Goal: Task Accomplishment & Management: Manage account settings

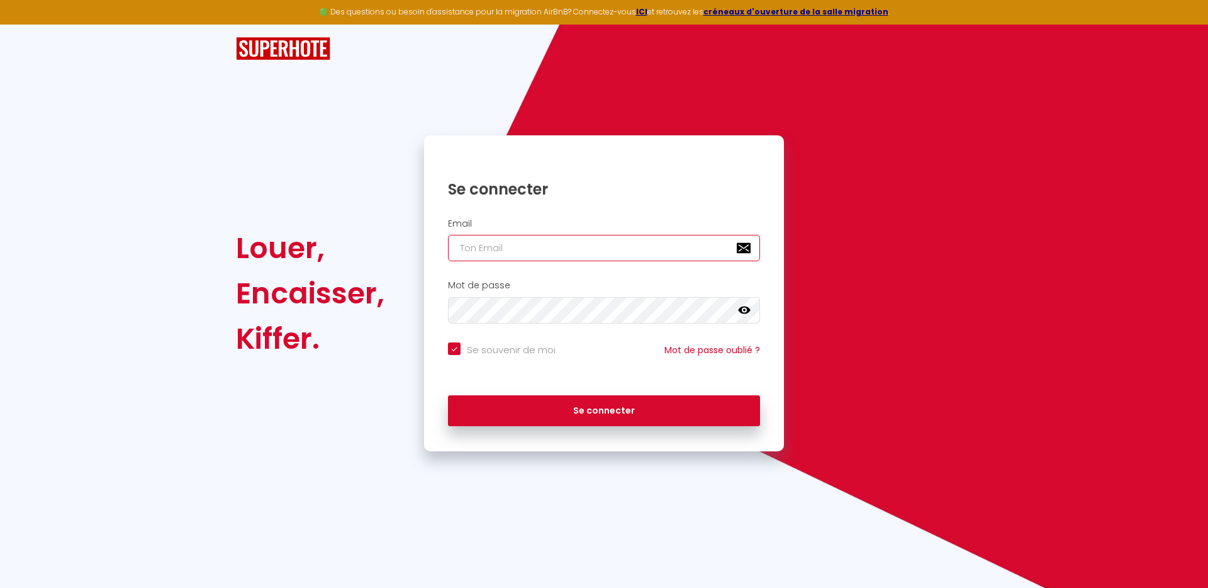
click at [511, 240] on input "email" at bounding box center [604, 248] width 312 height 26
type input "t"
checkbox input "true"
type input "th"
checkbox input "true"
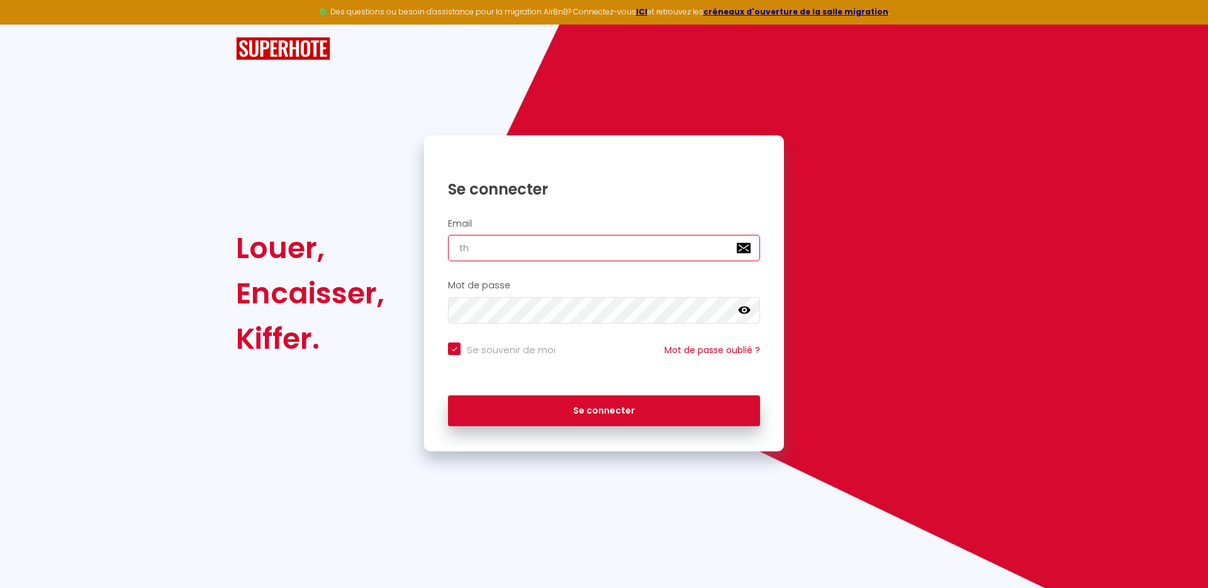
type input "tho"
checkbox input "true"
type input "[PERSON_NAME]"
checkbox input "true"
type input "thoma"
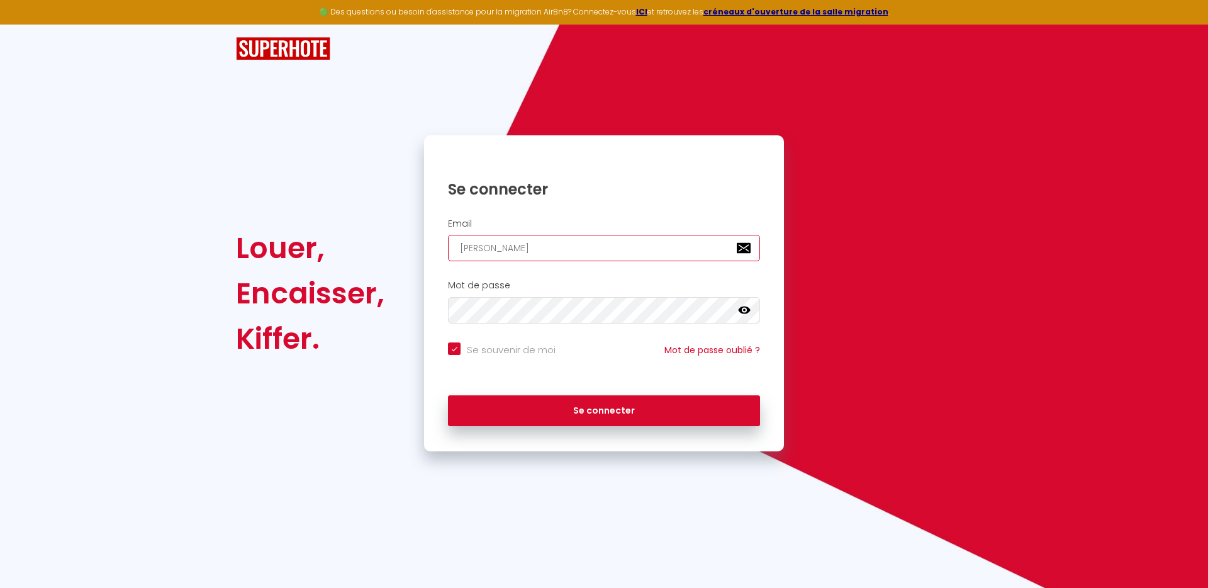
checkbox input "true"
type input "[PERSON_NAME]"
checkbox input "true"
type input "thomasc"
checkbox input "true"
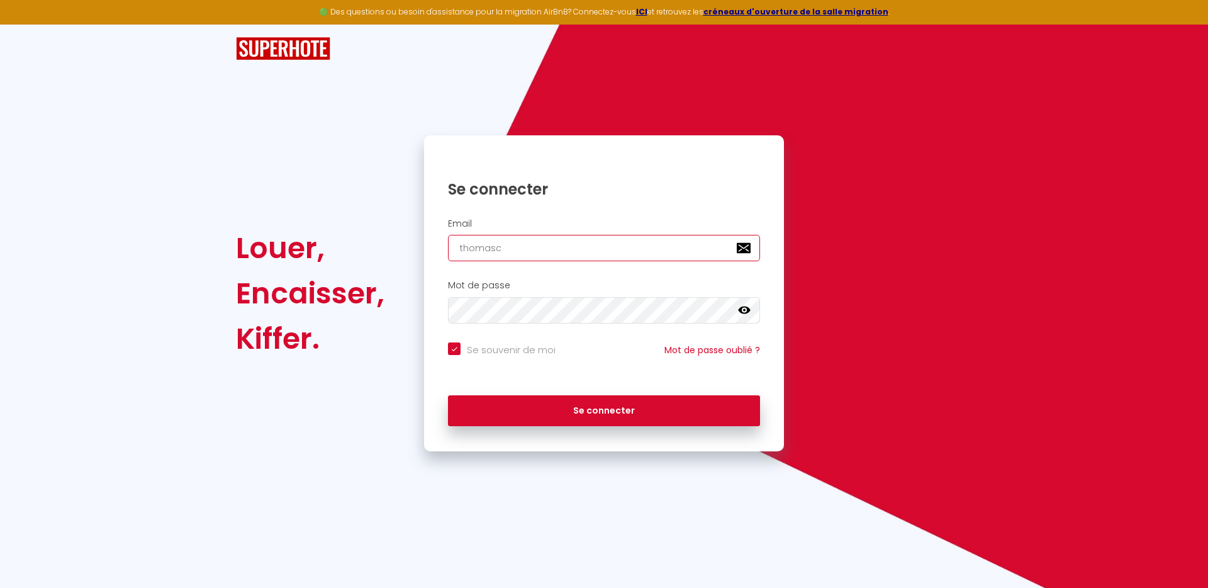
type input "thomasch"
checkbox input "true"
type input "thomascha"
checkbox input "true"
type input "thomaschab"
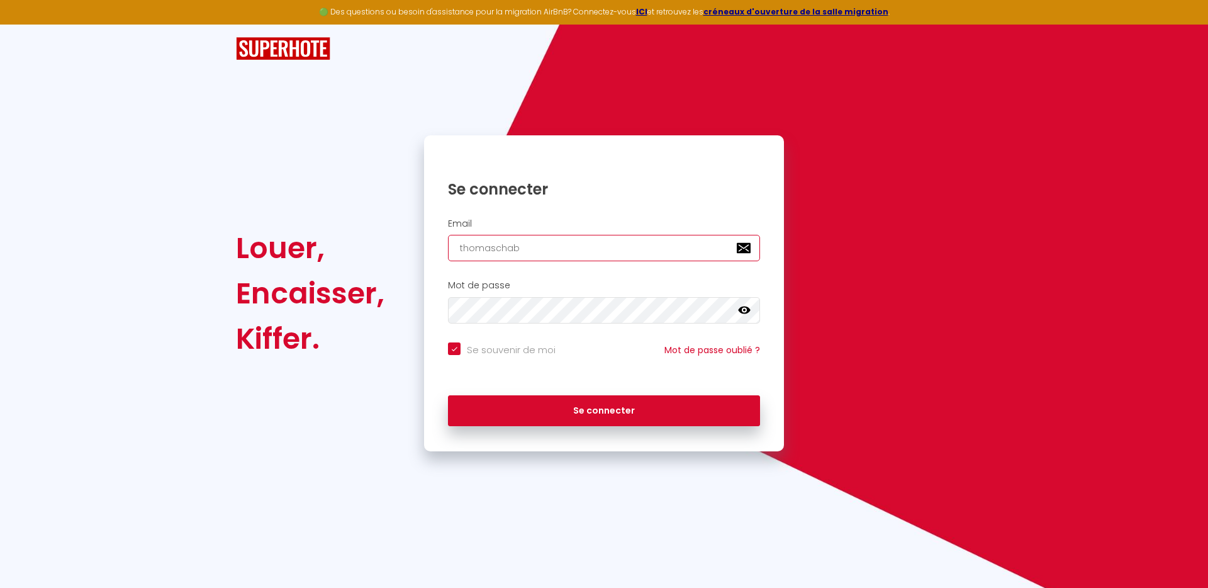
checkbox input "true"
type input "thomaschabe"
checkbox input "true"
type input "thomaschaber"
checkbox input "true"
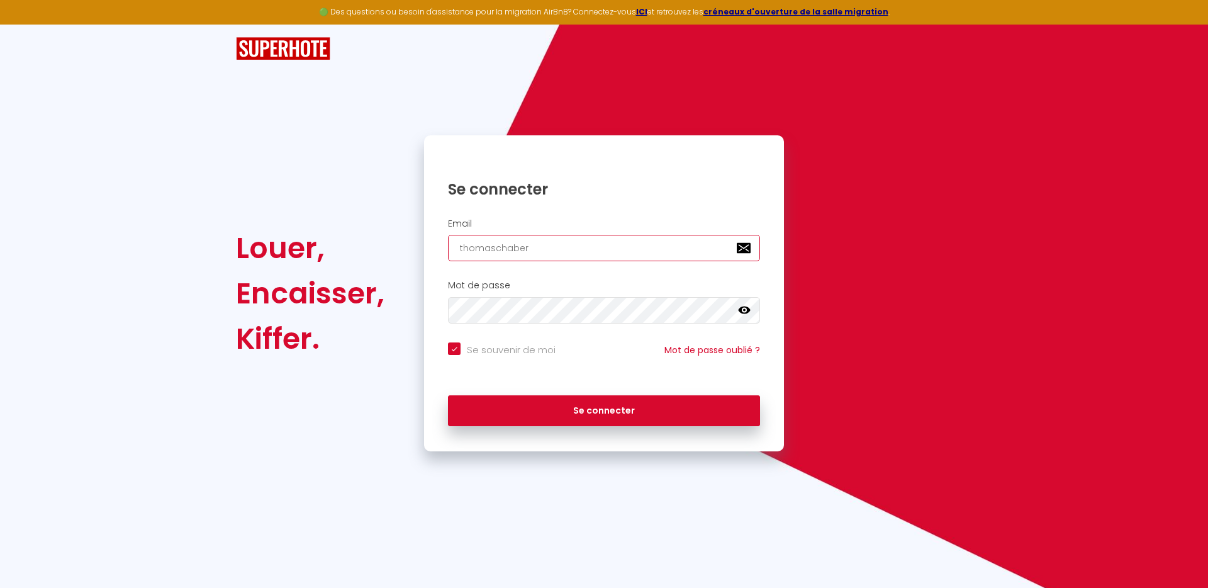
type input "thomaschabert"
checkbox input "true"
type input "thomaschabert0"
checkbox input "true"
type input "thomaschabert01"
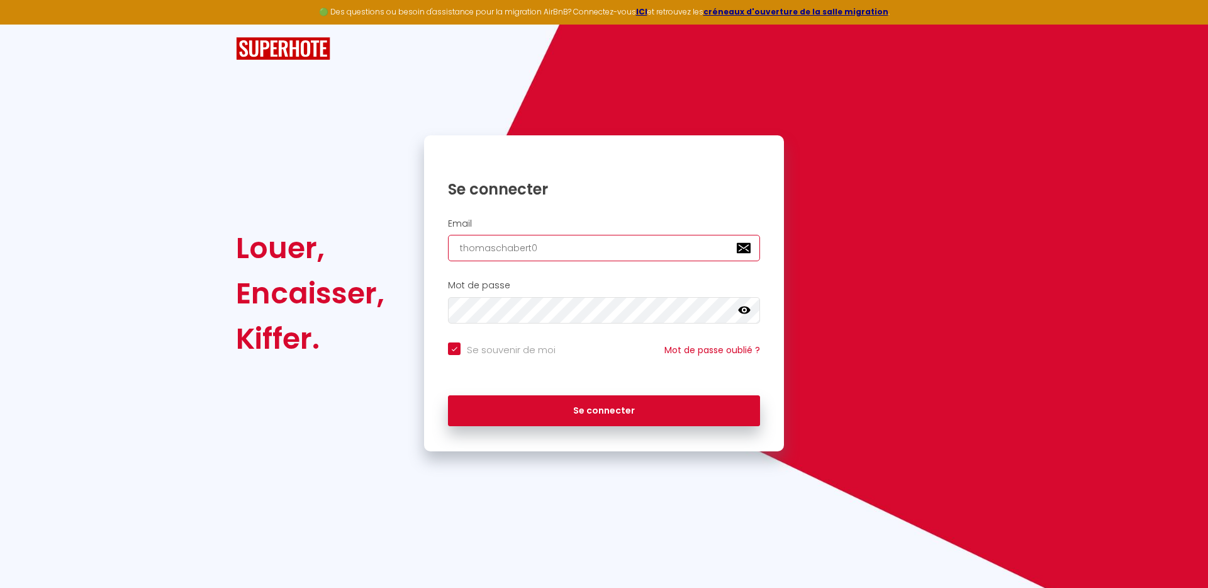
checkbox input "true"
type input "thomaschabert01@"
checkbox input "true"
type input "thomaschabert01@g"
checkbox input "true"
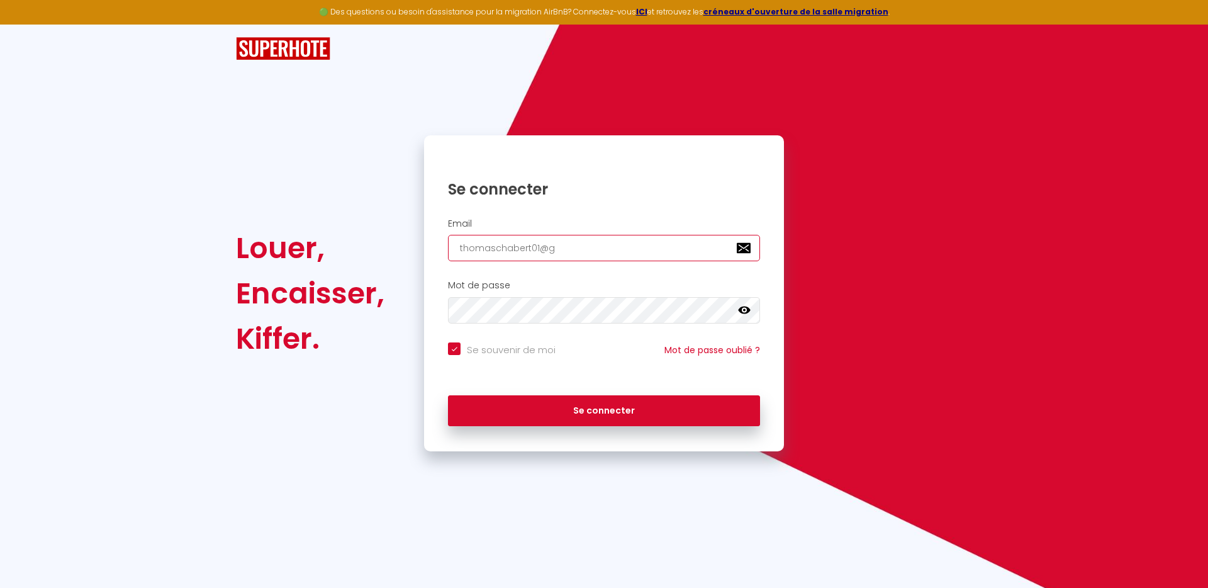
type input "thomaschabert01@gm"
checkbox input "true"
type input "thomaschabert01@gma"
checkbox input "true"
type input "thomaschabert01@gmai"
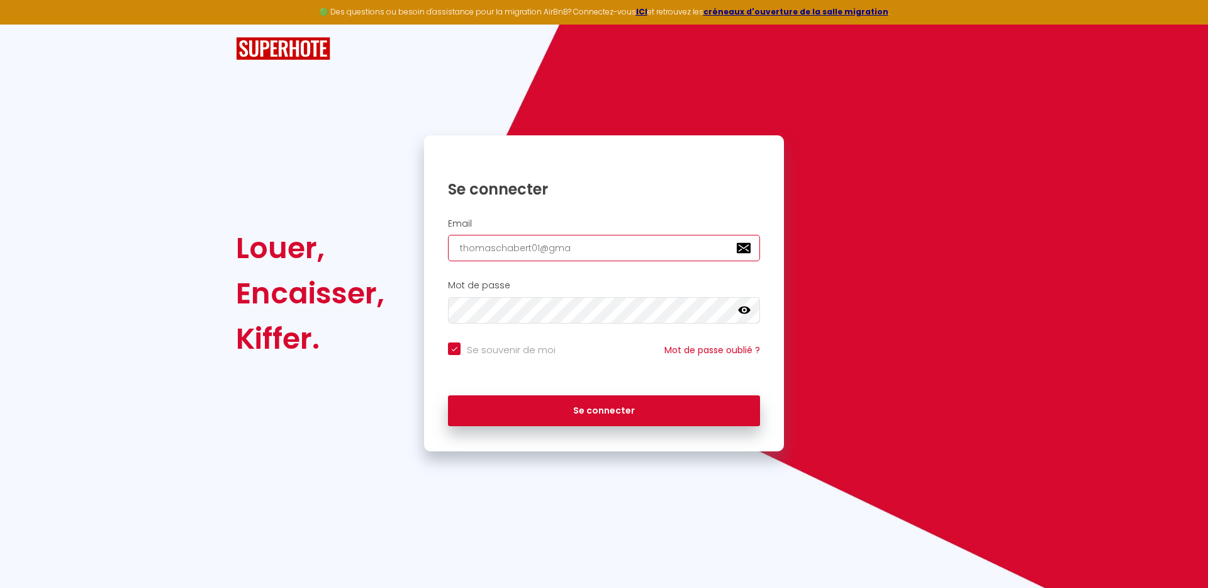
checkbox input "true"
type input "[EMAIL_ADDRESS]"
checkbox input "true"
type input "[EMAIL_ADDRESS]."
checkbox input "true"
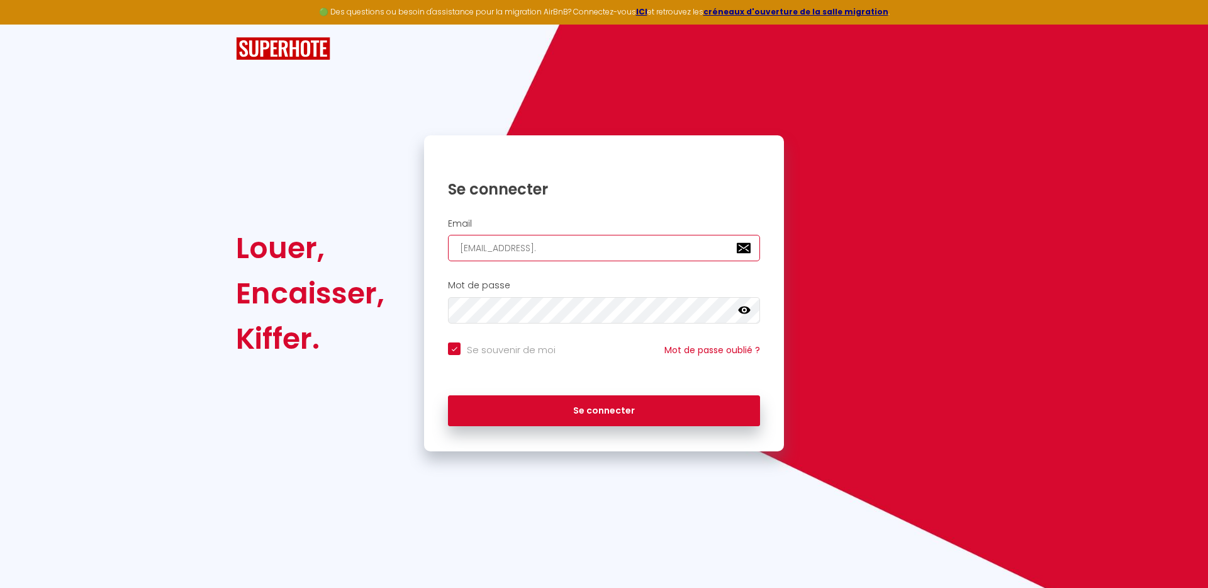
type input "thomaschabert01@gmail.o"
checkbox input "true"
type input "[EMAIL_ADDRESS]."
checkbox input "true"
type input "thomaschabert01@gmail.c"
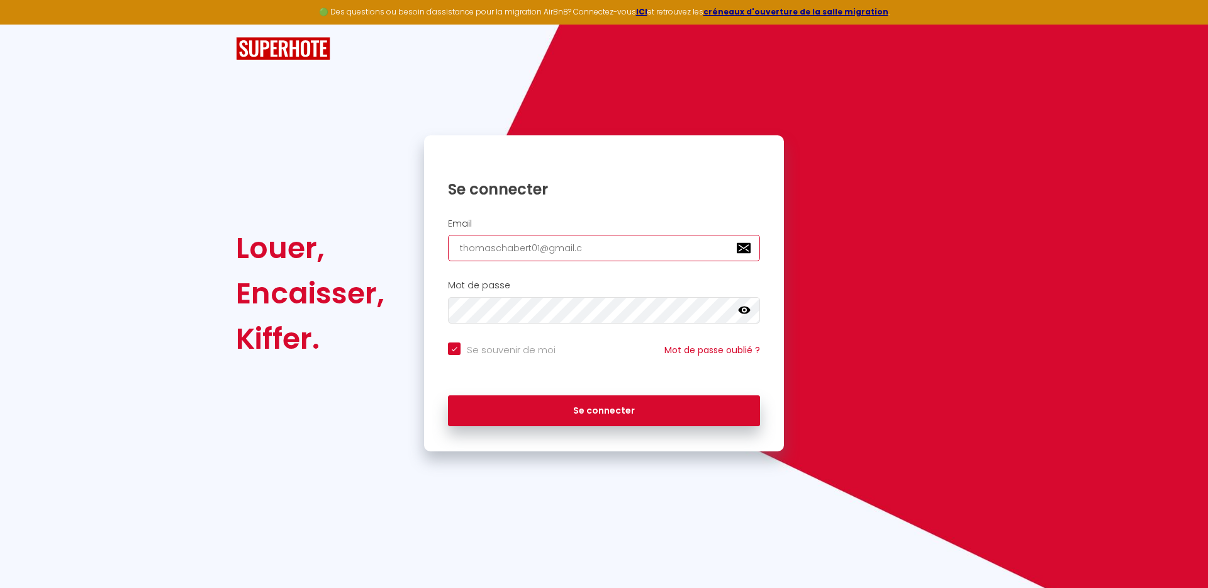
checkbox input "true"
type input "[EMAIL_ADDRESS][DOMAIN_NAME]"
checkbox input "true"
type input "[EMAIL_ADDRESS][DOMAIN_NAME]"
checkbox input "true"
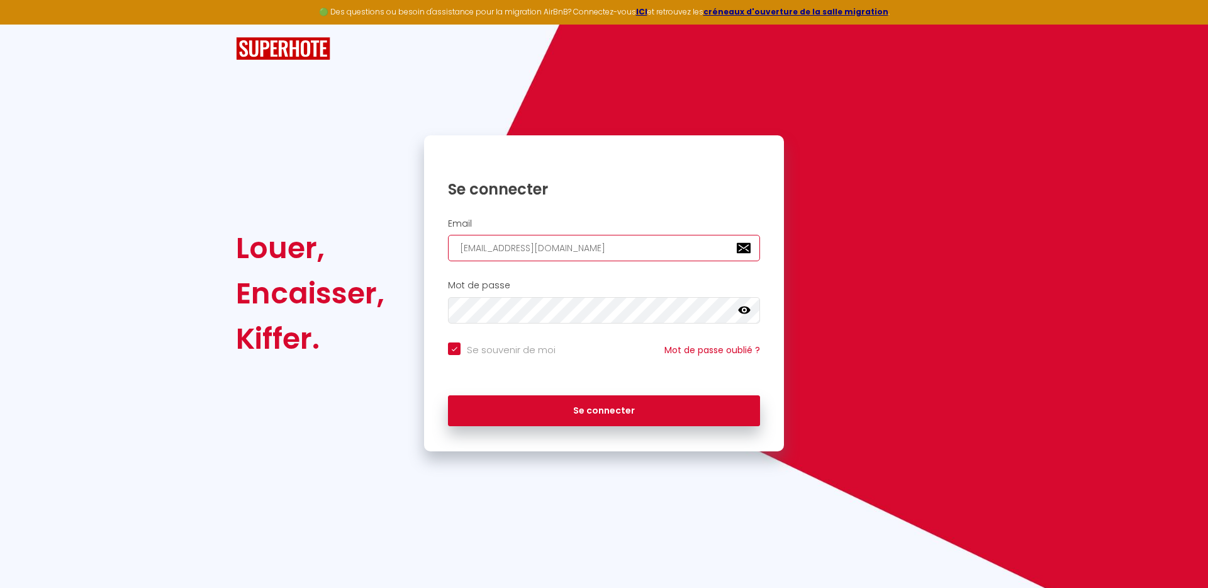
type input "[EMAIL_ADDRESS][DOMAIN_NAME]"
click at [448, 395] on button "Se connecter" at bounding box center [604, 410] width 312 height 31
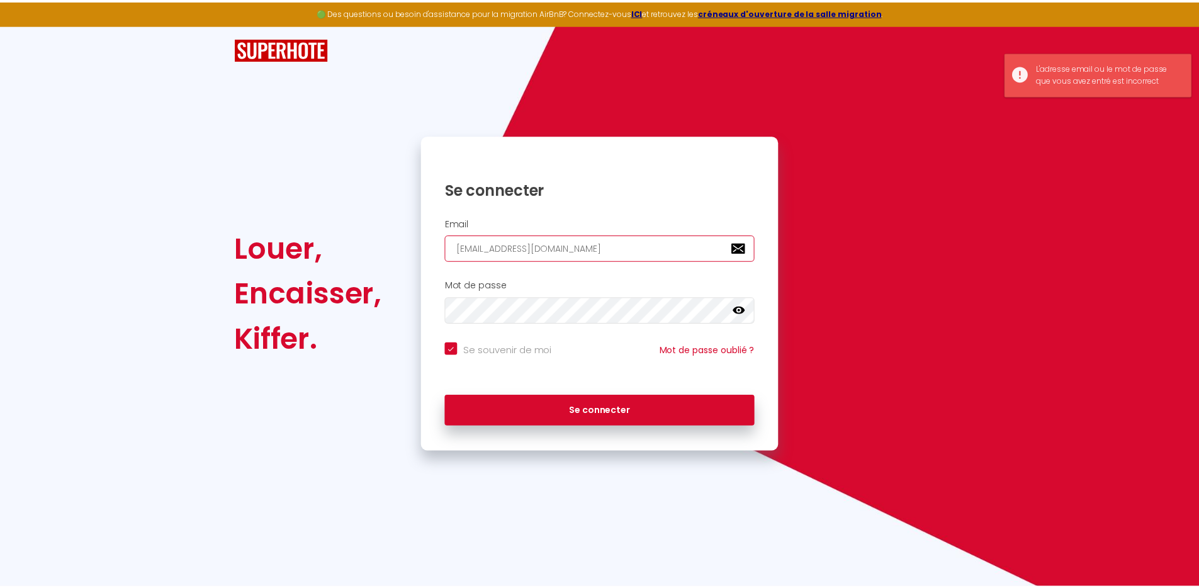
scroll to position [0, 0]
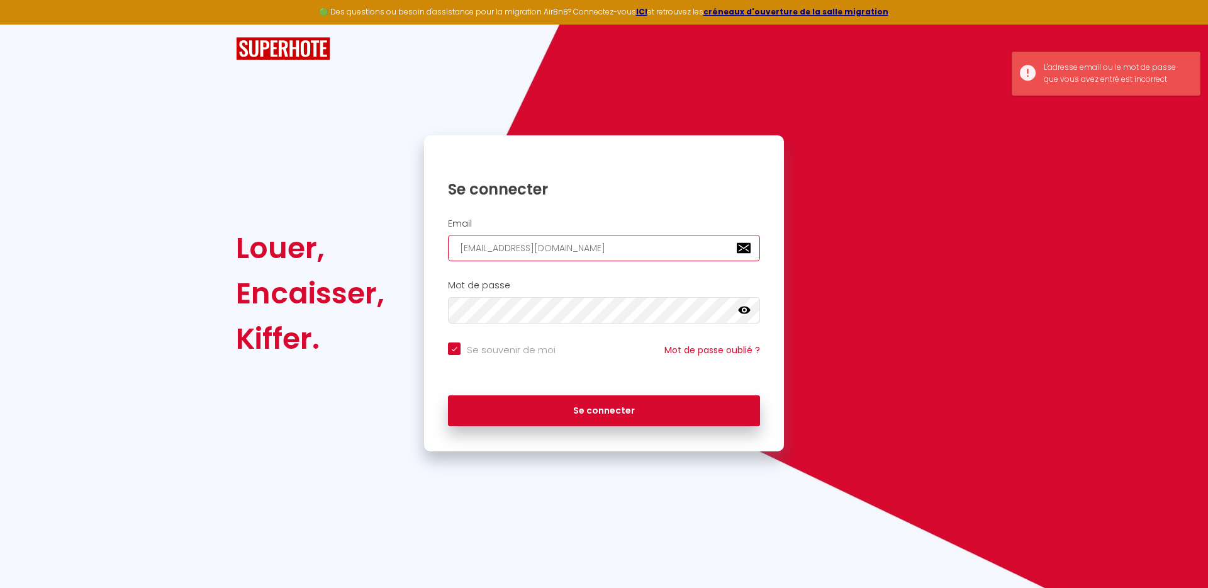
drag, startPoint x: 616, startPoint y: 247, endPoint x: 456, endPoint y: 249, distance: 160.4
click at [456, 248] on input "[EMAIL_ADDRESS][DOMAIN_NAME]" at bounding box center [604, 248] width 312 height 26
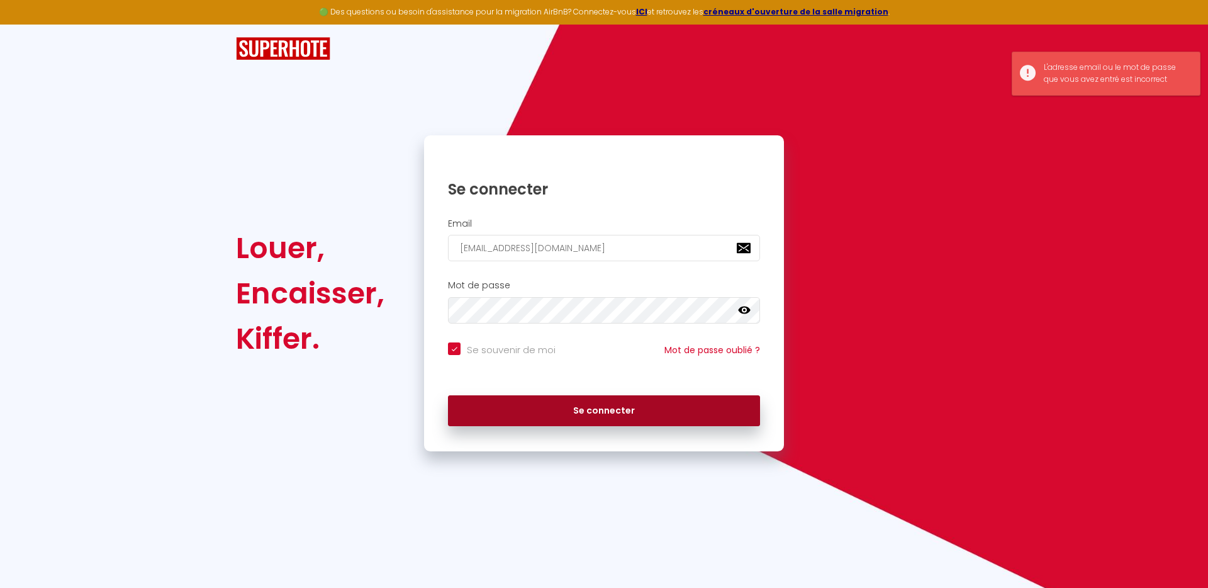
click at [586, 403] on button "Se connecter" at bounding box center [604, 410] width 312 height 31
checkbox input "true"
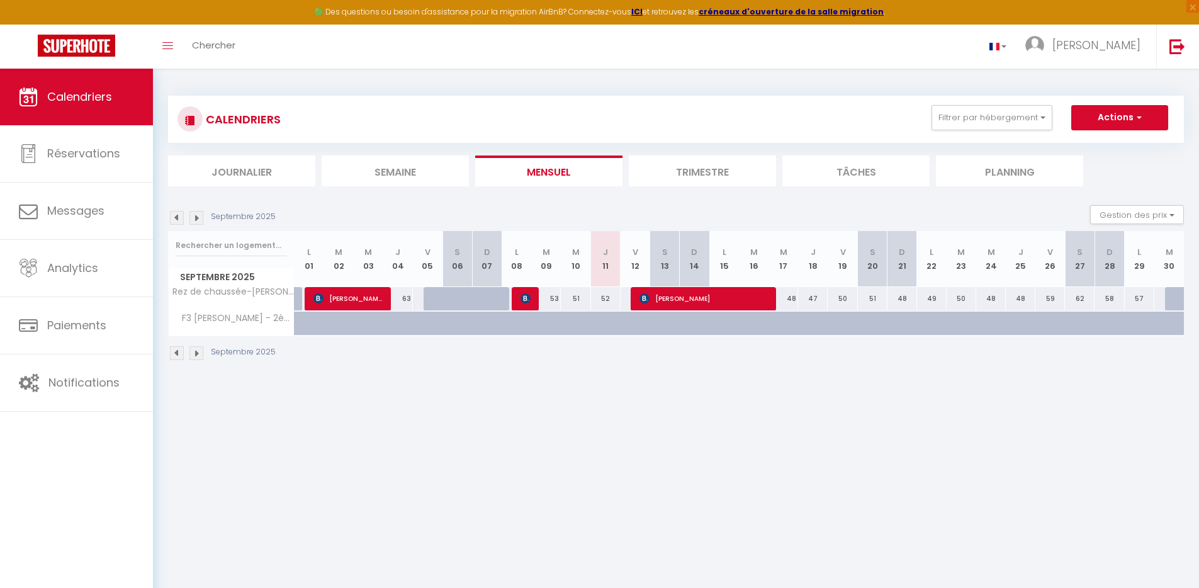
select select
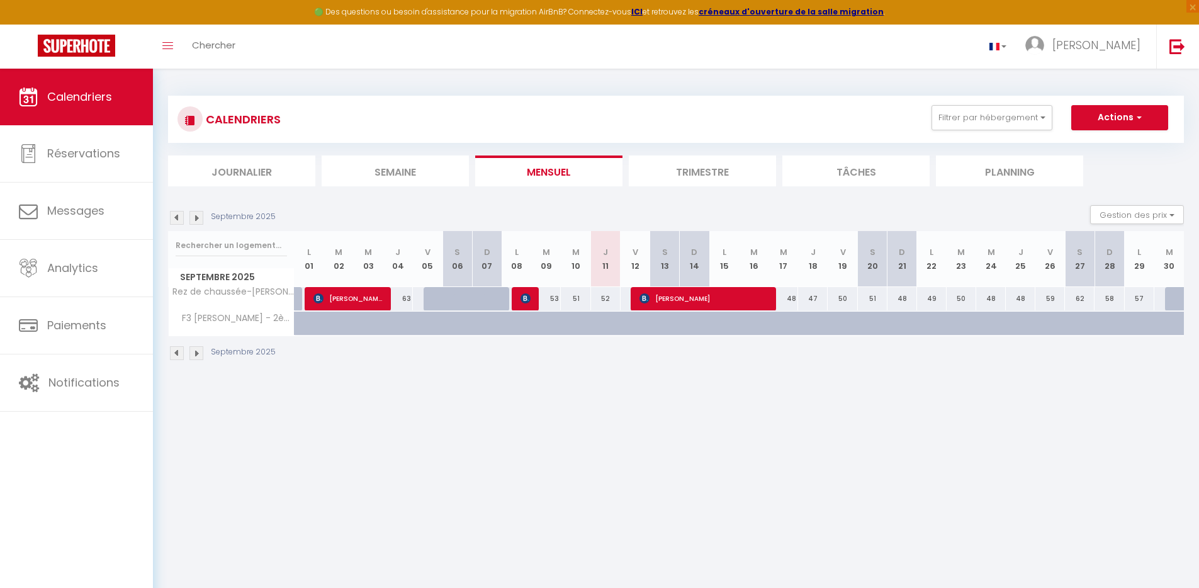
select select
click at [681, 301] on span "[PERSON_NAME]" at bounding box center [703, 298] width 128 height 24
select select "OK"
select select "KO"
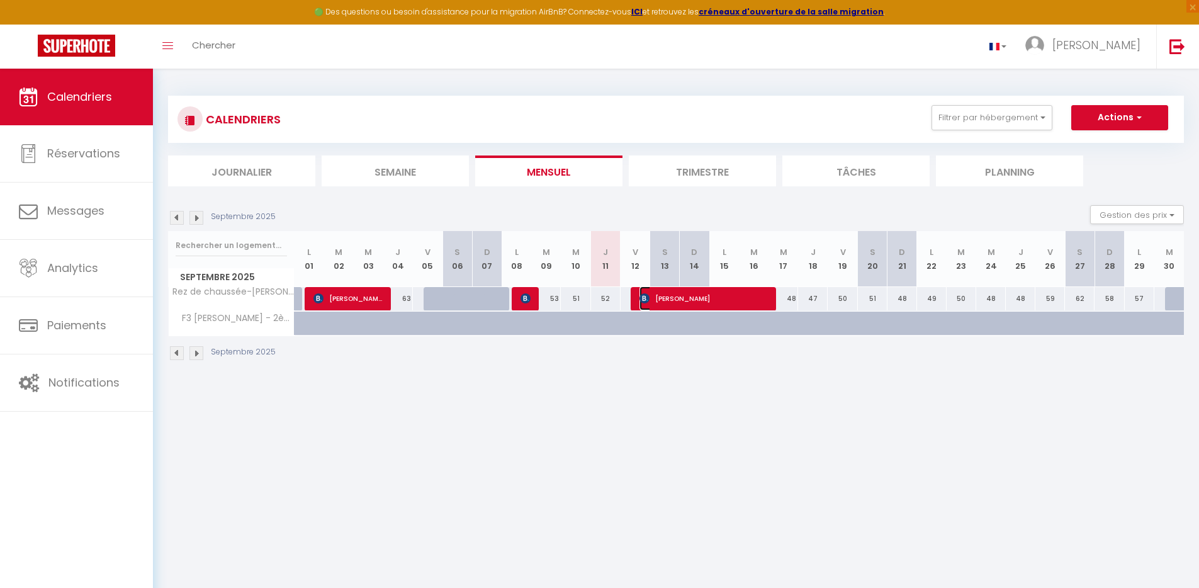
select select "0"
select select "1"
select select
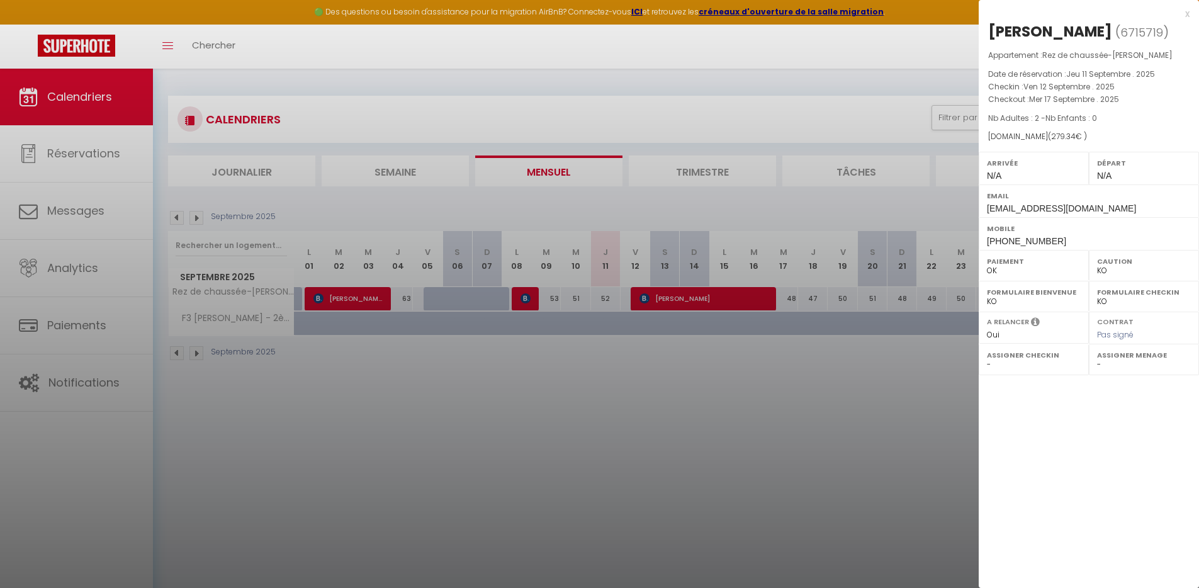
click at [1182, 16] on div "x" at bounding box center [1083, 13] width 211 height 15
